Goal: Task Accomplishment & Management: Use online tool/utility

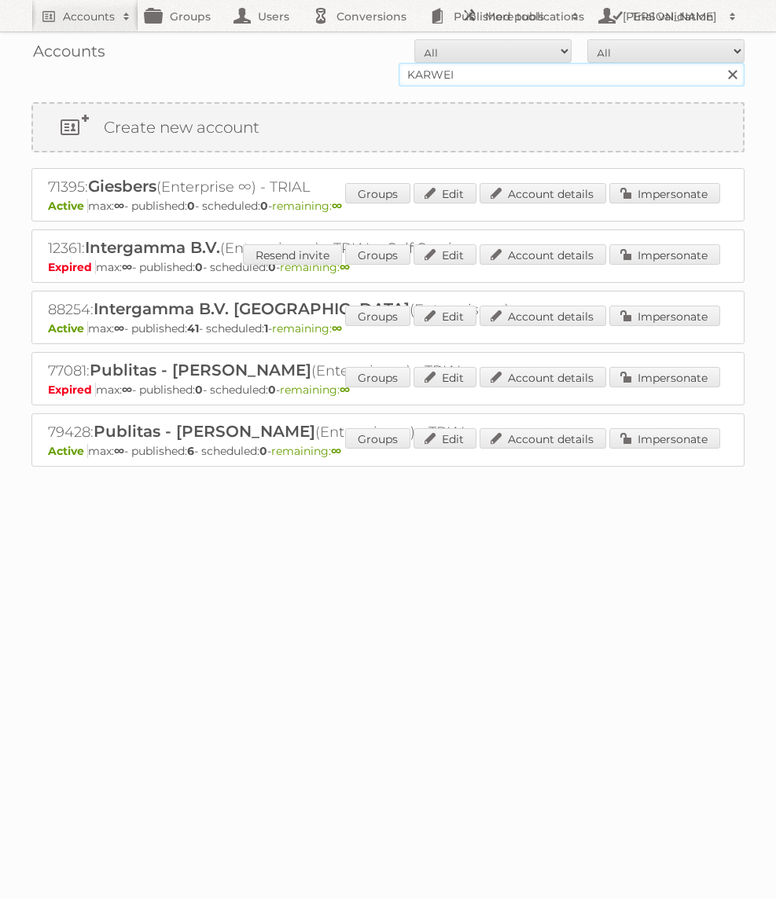
click at [487, 80] on input "KARWEI" at bounding box center [571, 75] width 346 height 24
type input "GAMMA"
click at [720, 63] on input "Search" at bounding box center [732, 75] width 24 height 24
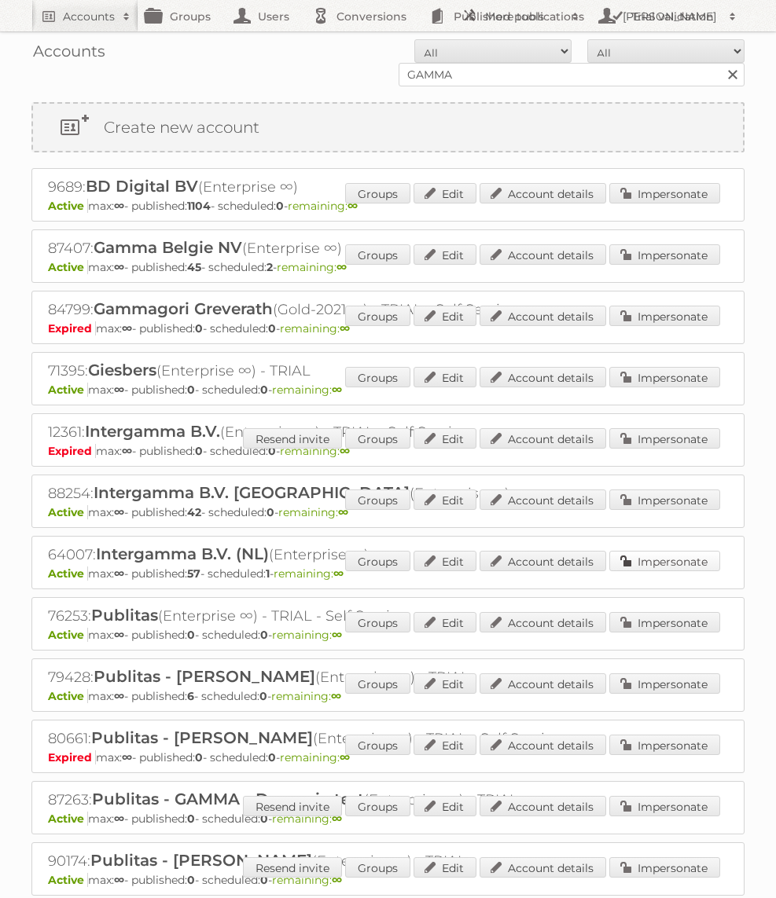
click at [701, 557] on link "Impersonate" at bounding box center [664, 561] width 111 height 20
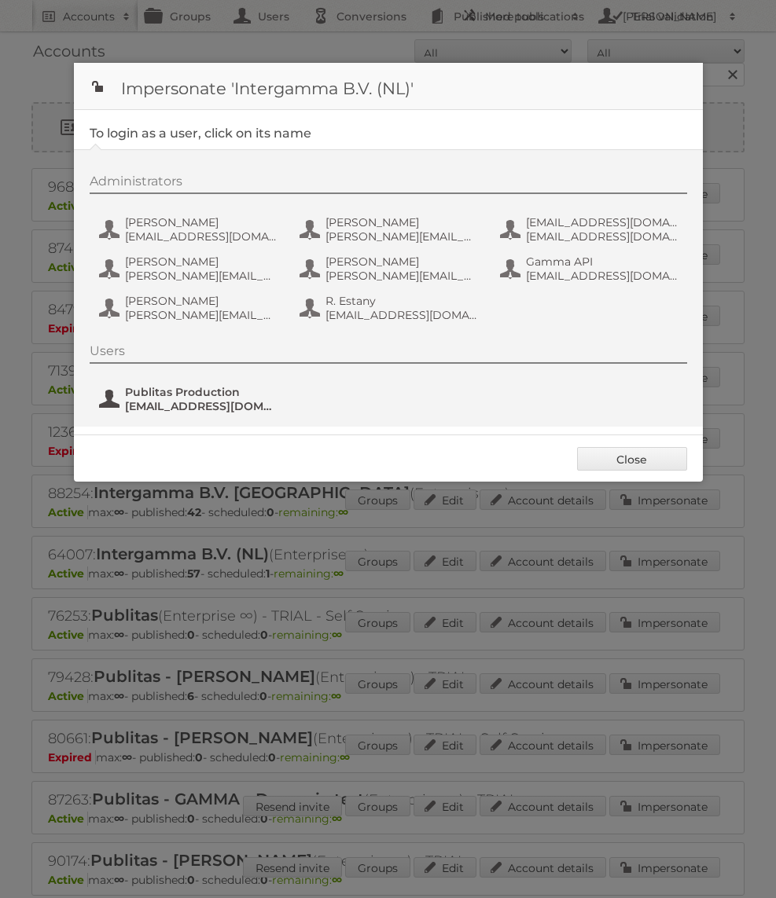
click at [215, 388] on span "Publitas Production" at bounding box center [201, 392] width 152 height 14
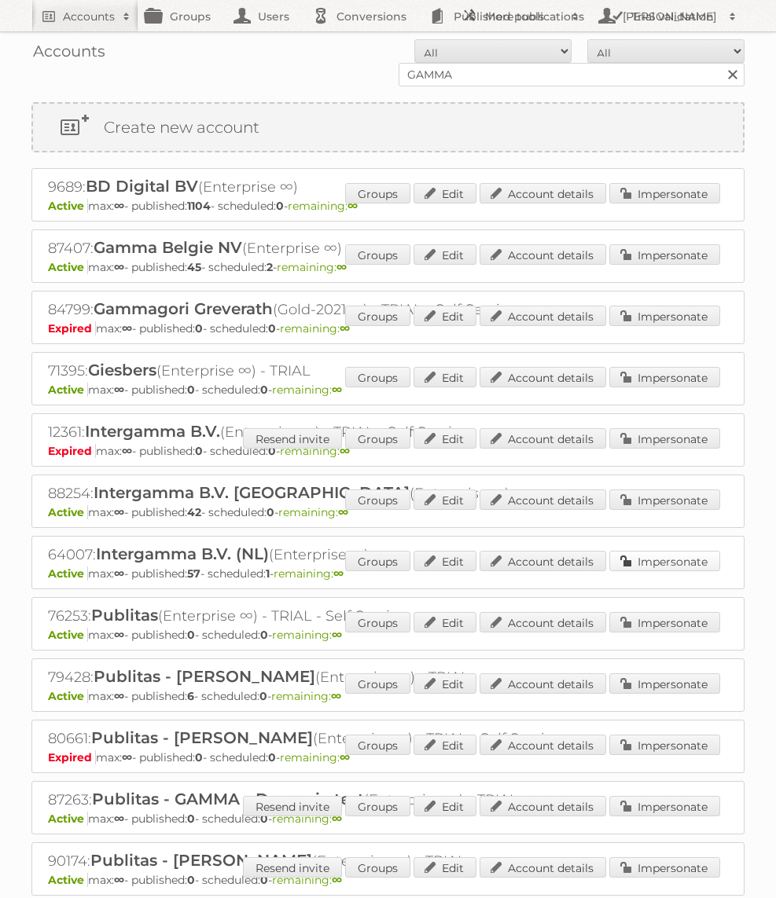
click at [697, 551] on link "Impersonate" at bounding box center [664, 561] width 111 height 20
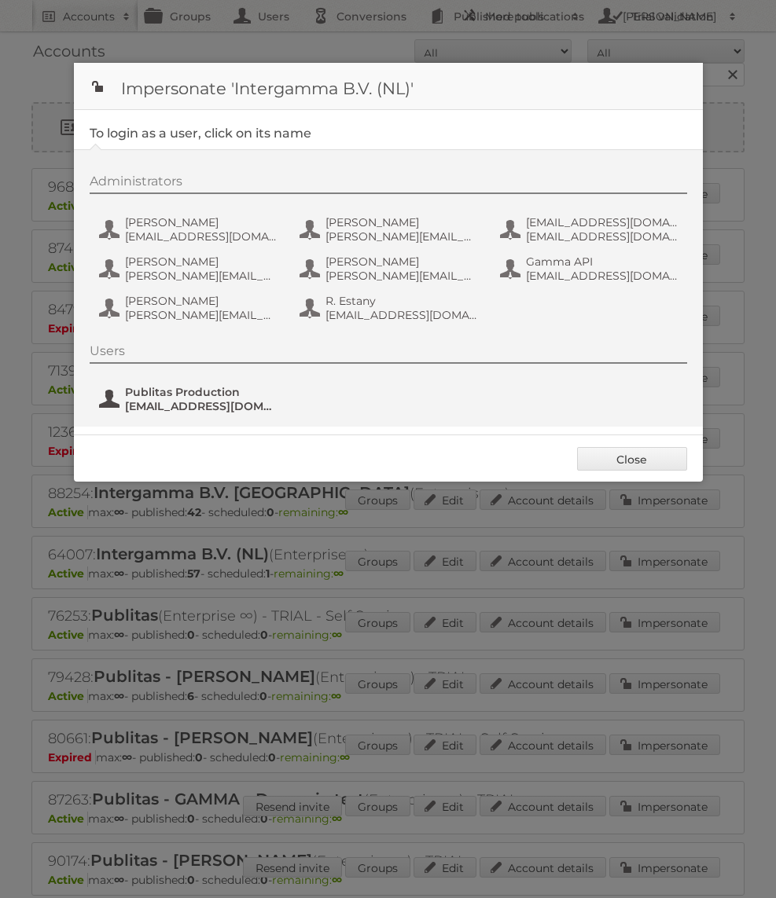
click at [176, 395] on span "Publitas Production" at bounding box center [201, 392] width 152 height 14
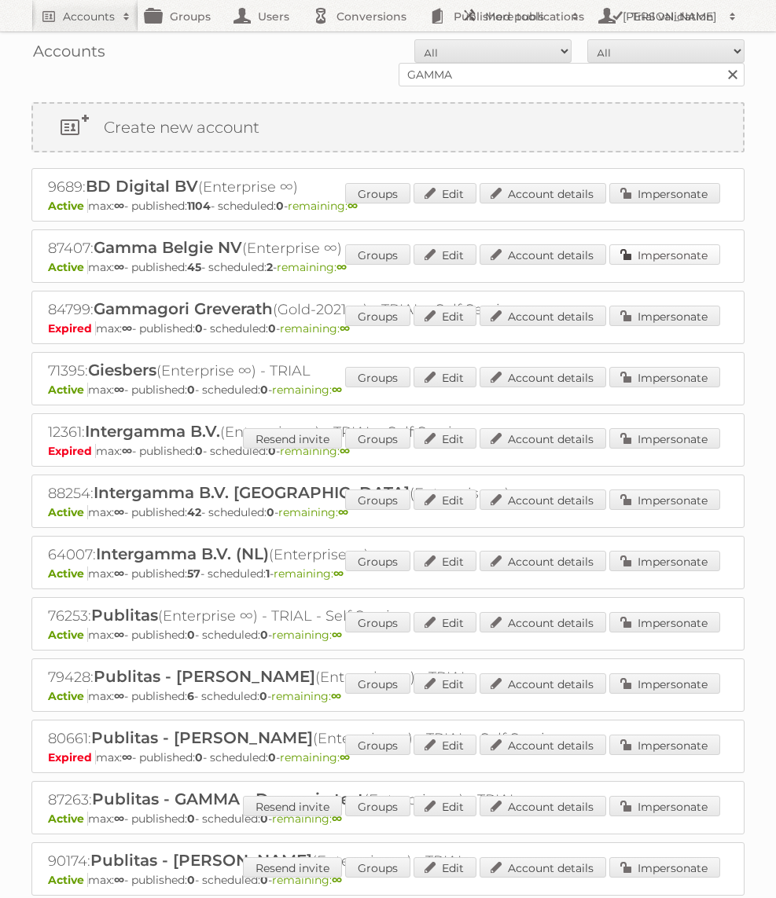
click at [719, 247] on link "Impersonate" at bounding box center [664, 254] width 111 height 20
